Goal: Find specific page/section: Find specific page/section

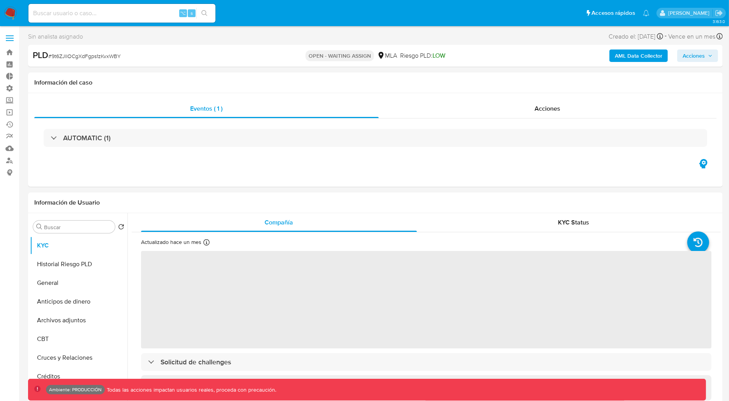
select select "10"
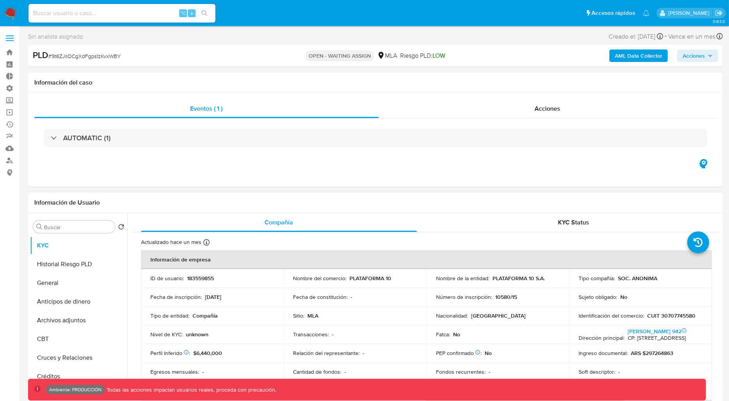
click at [200, 275] on p "183559855" at bounding box center [200, 278] width 27 height 7
copy p "183559855"
click at [134, 17] on input at bounding box center [121, 13] width 187 height 10
paste input "183559855"
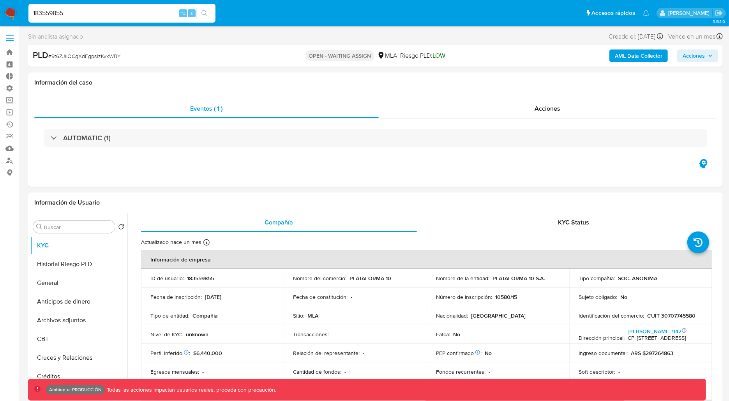
type input "183559855"
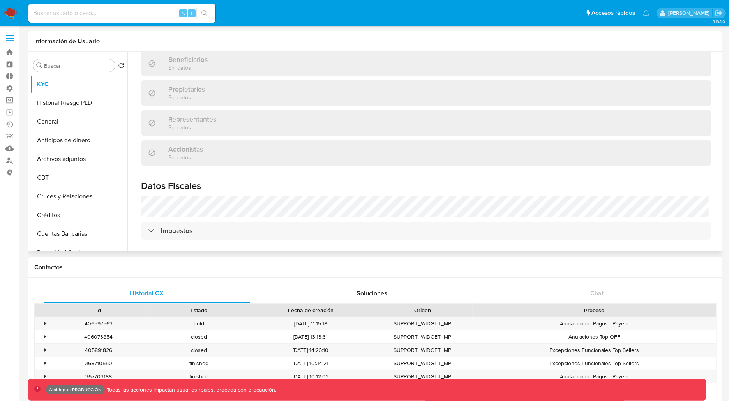
scroll to position [293, 0]
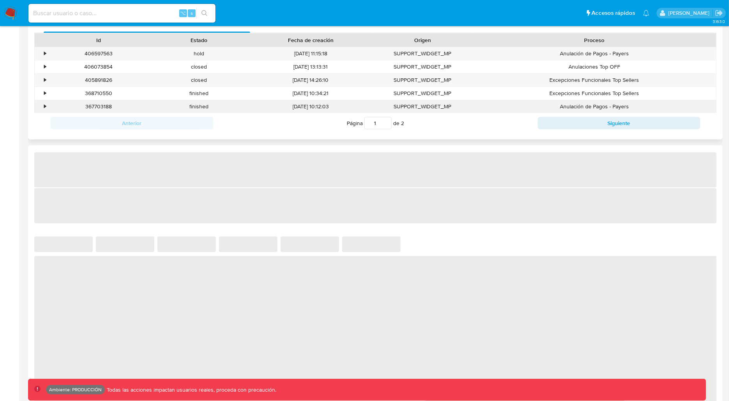
select select "10"
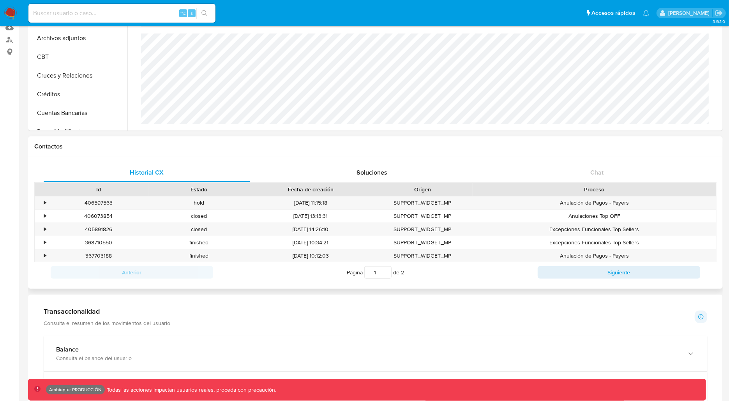
scroll to position [0, 0]
